Goal: Check status

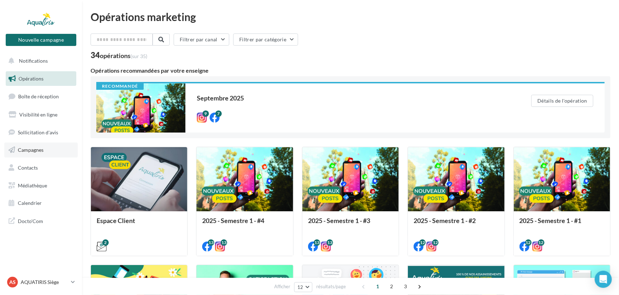
click at [28, 152] on span "Campagnes" at bounding box center [31, 150] width 26 height 6
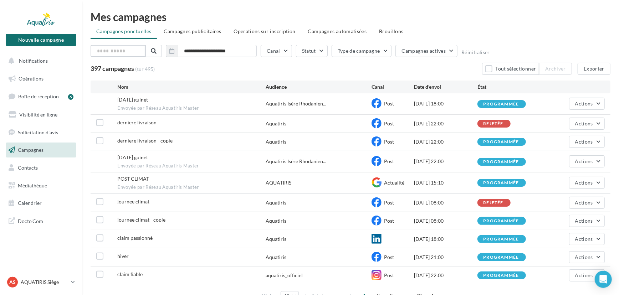
click at [135, 50] on input "text" at bounding box center [118, 51] width 55 height 12
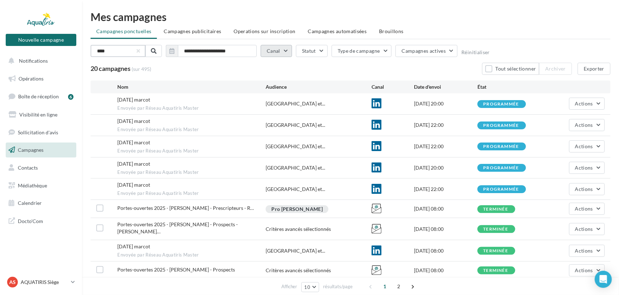
type input "****"
click at [282, 54] on button "Canal" at bounding box center [276, 51] width 31 height 12
click at [282, 98] on icon at bounding box center [282, 98] width 11 height 11
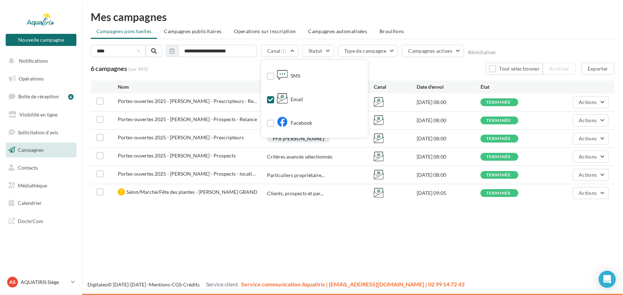
click at [201, 74] on div "6 campagnes (sur 495) Tout sélectionner Archiver Exporter" at bounding box center [352, 69] width 523 height 12
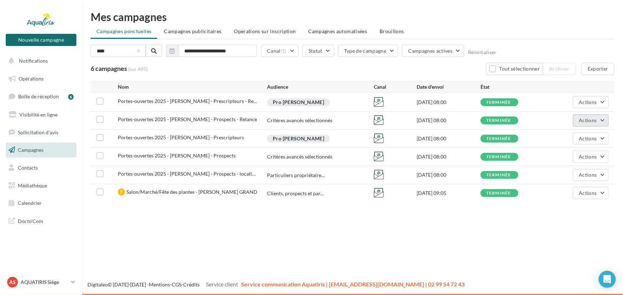
click at [593, 118] on span "Actions" at bounding box center [588, 120] width 18 height 6
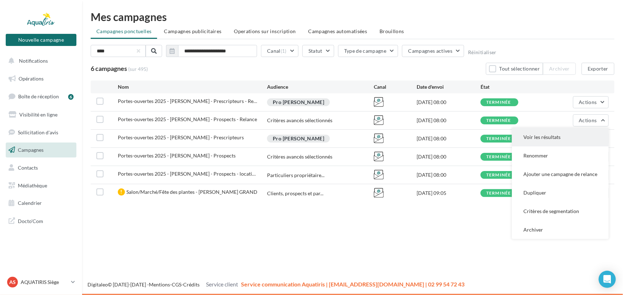
click at [583, 132] on button "Voir les résultats" at bounding box center [560, 137] width 97 height 19
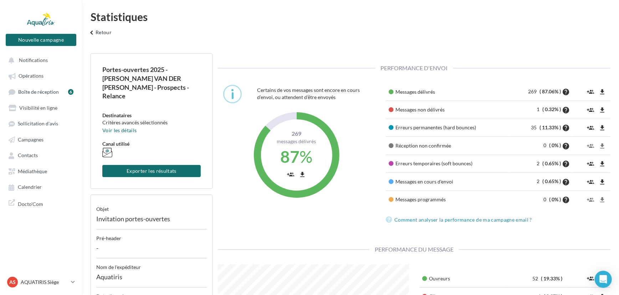
scroll to position [127, 202]
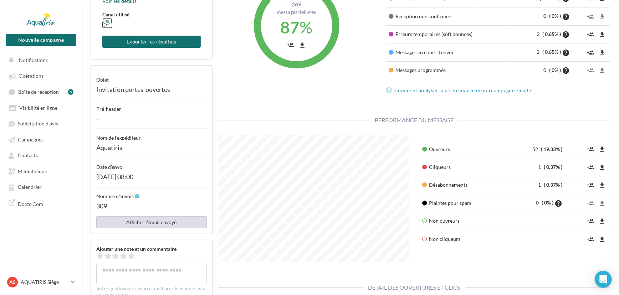
click at [153, 217] on button "Afficher l'email envoyé" at bounding box center [151, 223] width 111 height 12
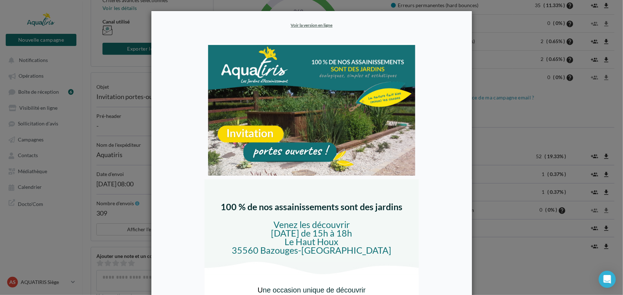
scroll to position [32, 0]
